Goal: Information Seeking & Learning: Learn about a topic

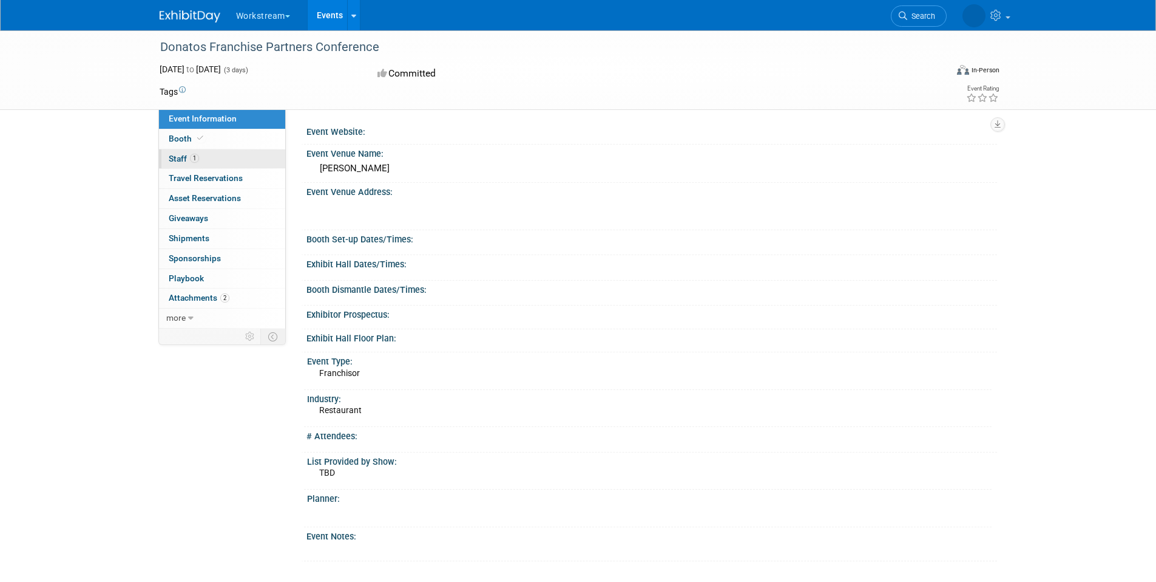
click at [225, 166] on link "1 Staff 1" at bounding box center [222, 158] width 126 height 19
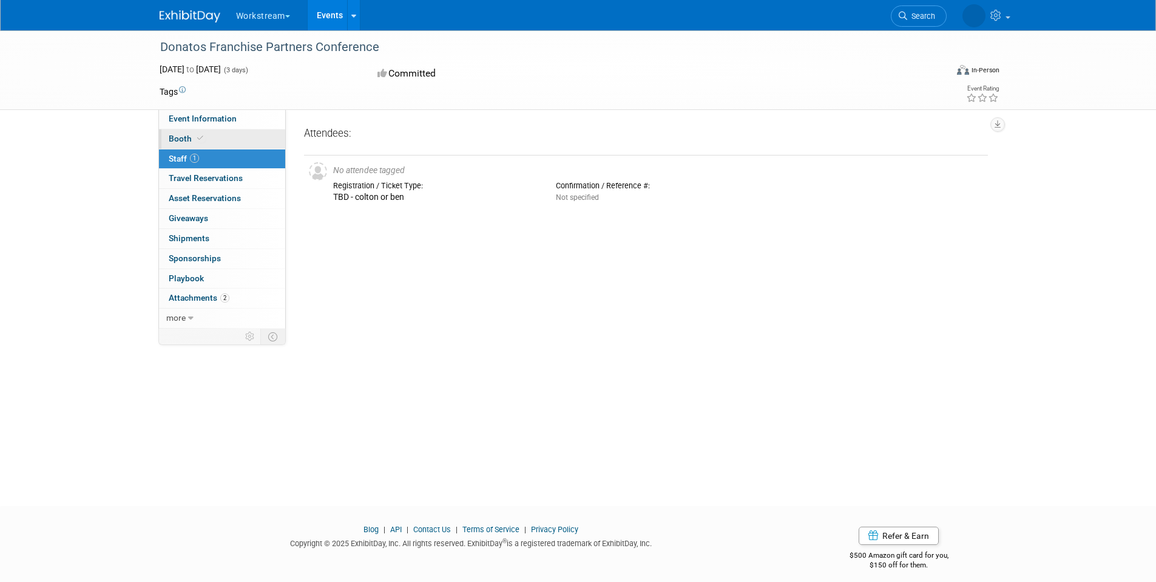
click at [216, 143] on link "Booth" at bounding box center [222, 138] width 126 height 19
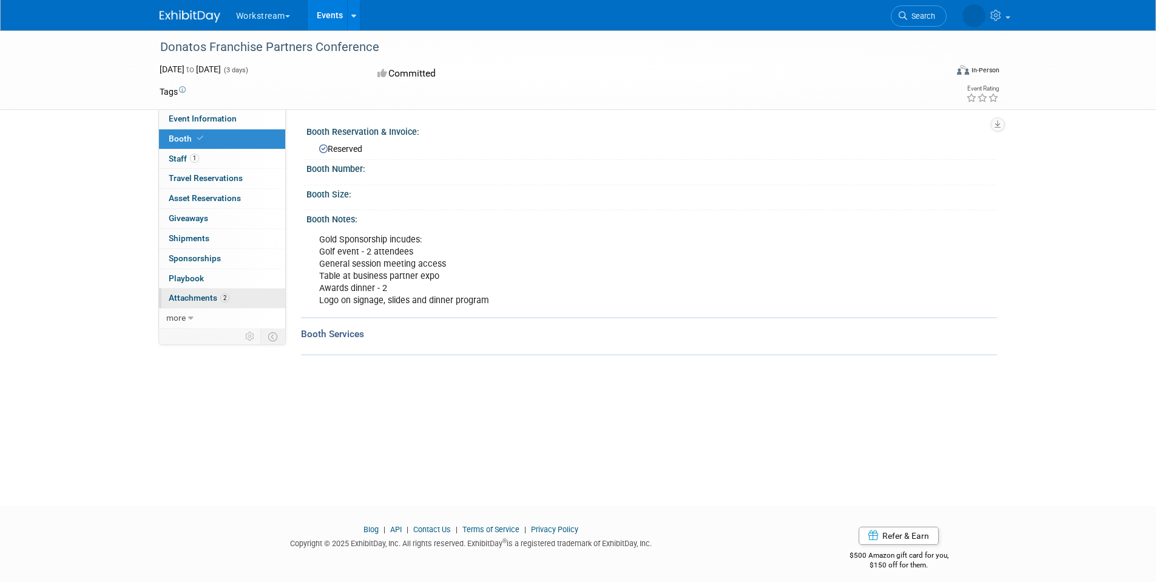
click at [245, 299] on link "2 Attachments 2" at bounding box center [222, 297] width 126 height 19
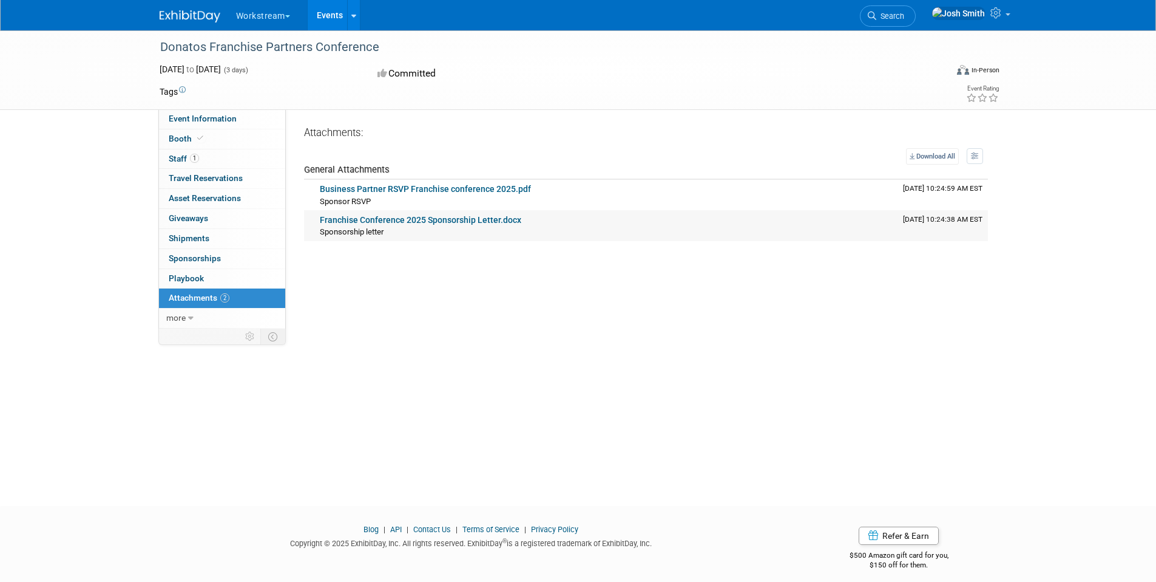
click at [379, 220] on link "Franchise Conference 2025 Sponsorship Letter.docx" at bounding box center [421, 220] width 202 height 10
click at [435, 191] on link "Business Partner RSVP Franchise conference 2025.pdf" at bounding box center [425, 189] width 211 height 10
click at [195, 315] on link "more" at bounding box center [222, 317] width 126 height 19
click at [188, 336] on span "Event Binder (.pdf export)" at bounding box center [217, 338] width 97 height 10
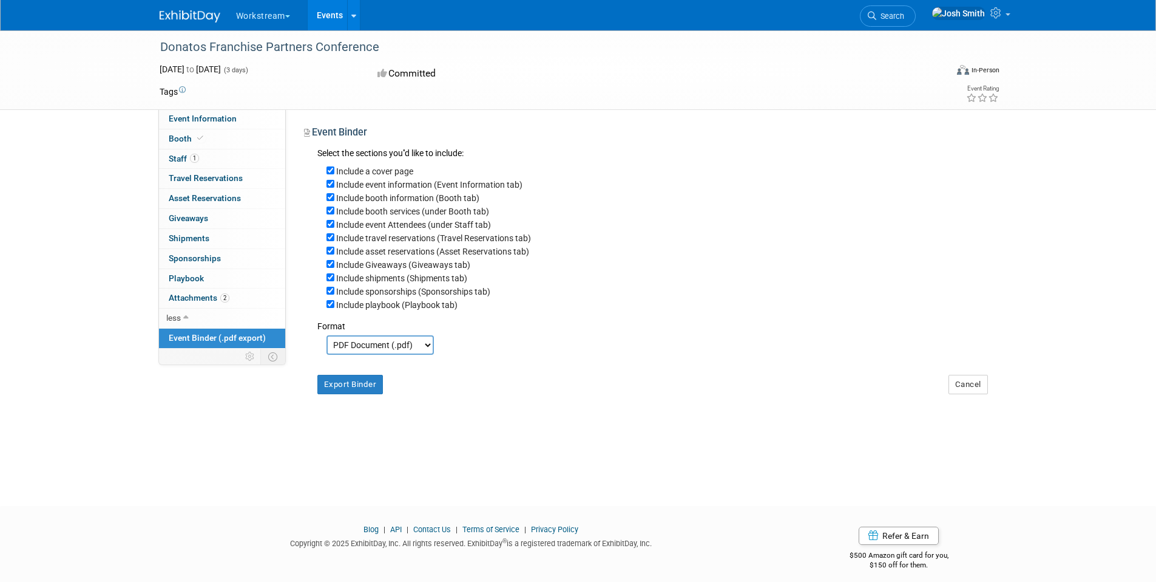
click at [188, 336] on span "Event Binder (.pdf export)" at bounding box center [217, 338] width 97 height 10
click at [194, 260] on span "Sponsorships 0" at bounding box center [195, 258] width 52 height 10
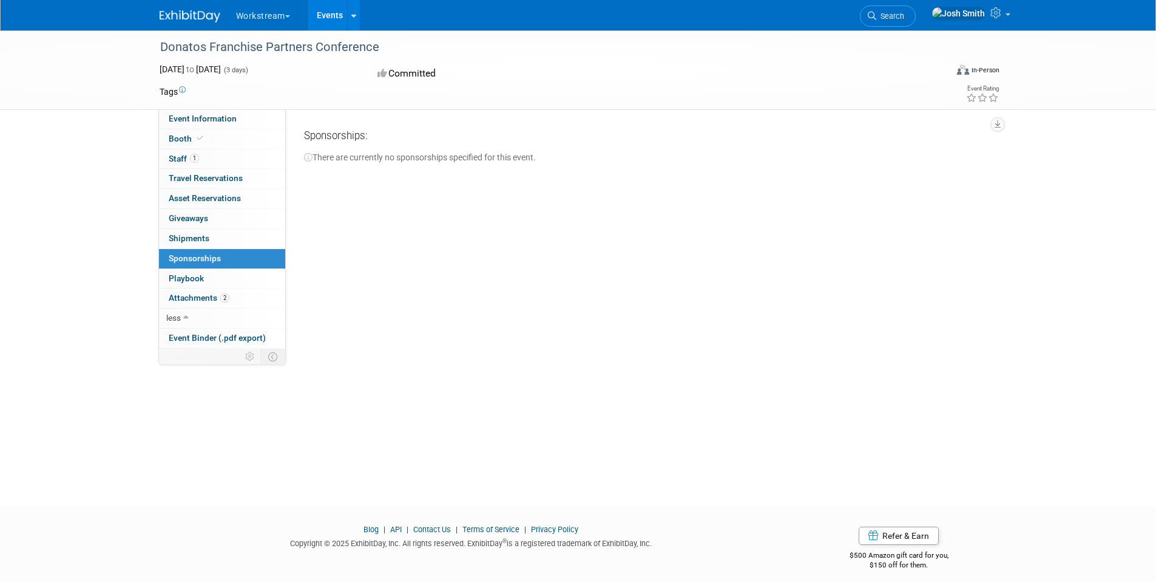
click at [192, 242] on body "Workstream Choose Workspace: Workstream WorkstreamHQ Events Recently Viewed Eve…" at bounding box center [578, 291] width 1156 height 582
click at [191, 222] on span "Giveaways 0" at bounding box center [188, 218] width 39 height 10
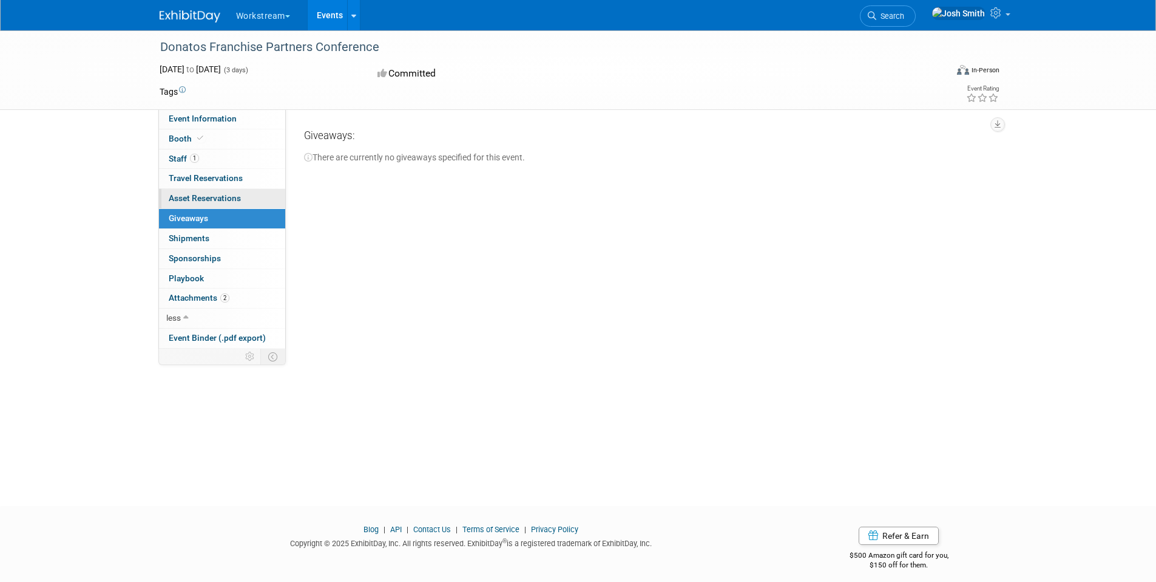
click at [192, 200] on span "Asset Reservations 0" at bounding box center [205, 198] width 72 height 10
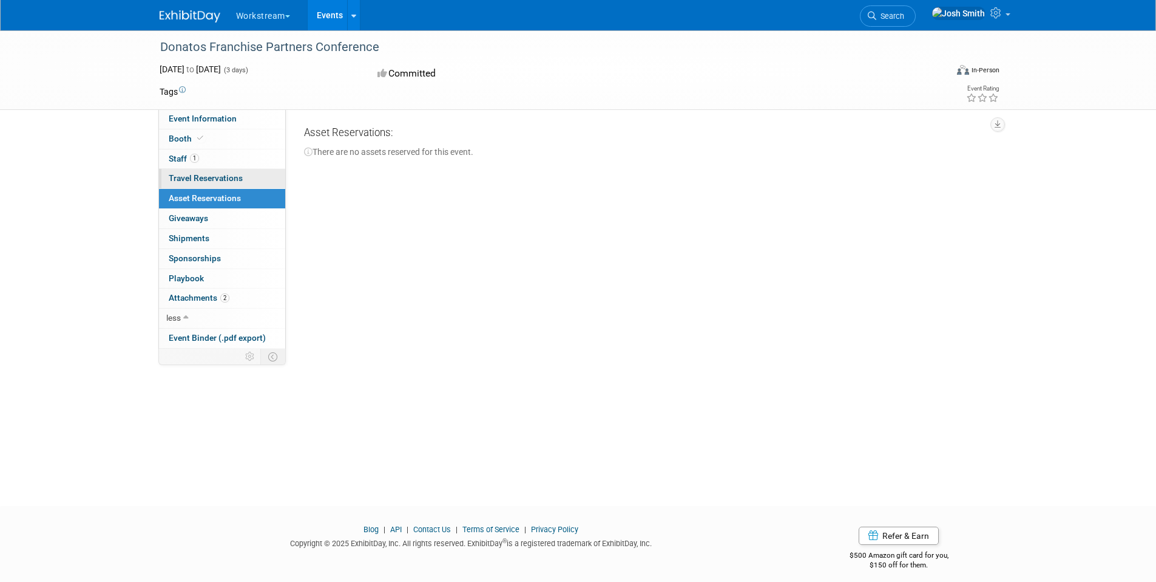
click at [192, 182] on span "Travel Reservations 0" at bounding box center [206, 178] width 74 height 10
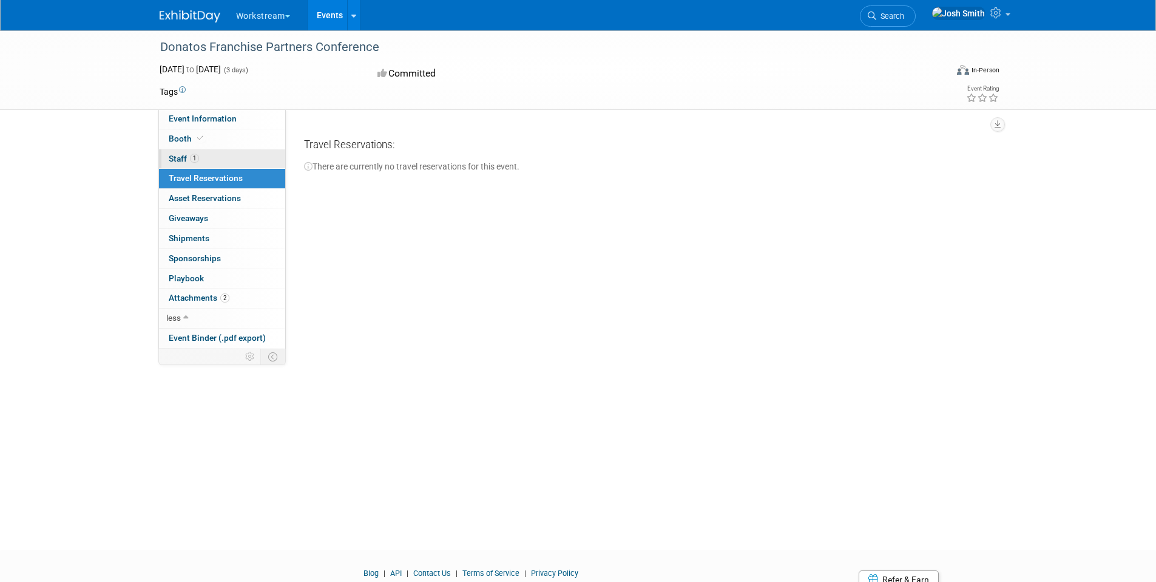
click at [180, 151] on link "1 Staff 1" at bounding box center [222, 158] width 126 height 19
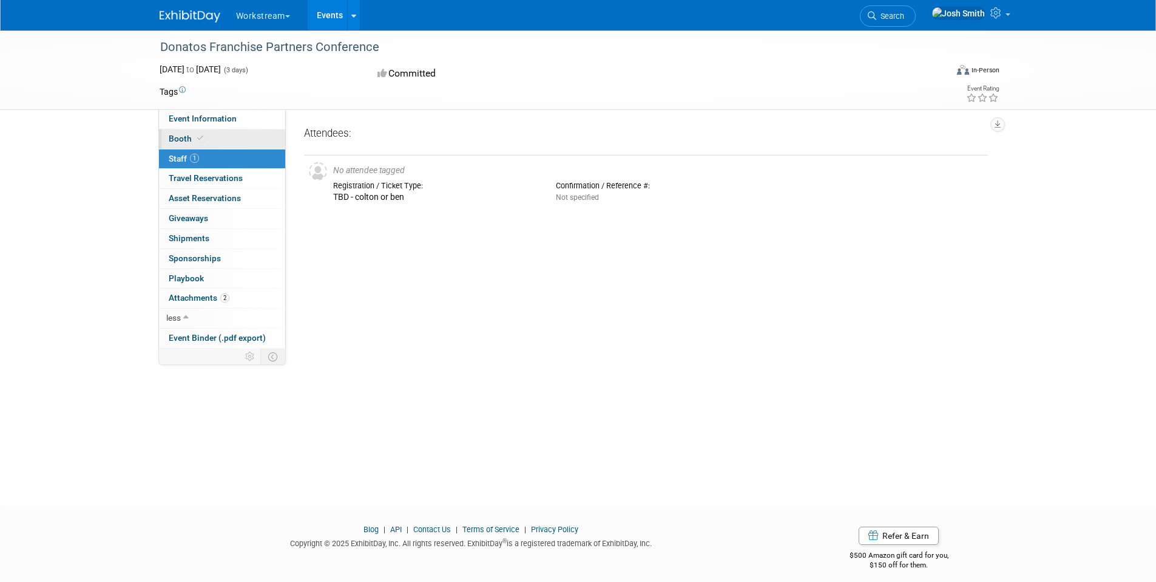
click at [181, 138] on span "Booth" at bounding box center [187, 139] width 37 height 10
